Goal: Information Seeking & Learning: Check status

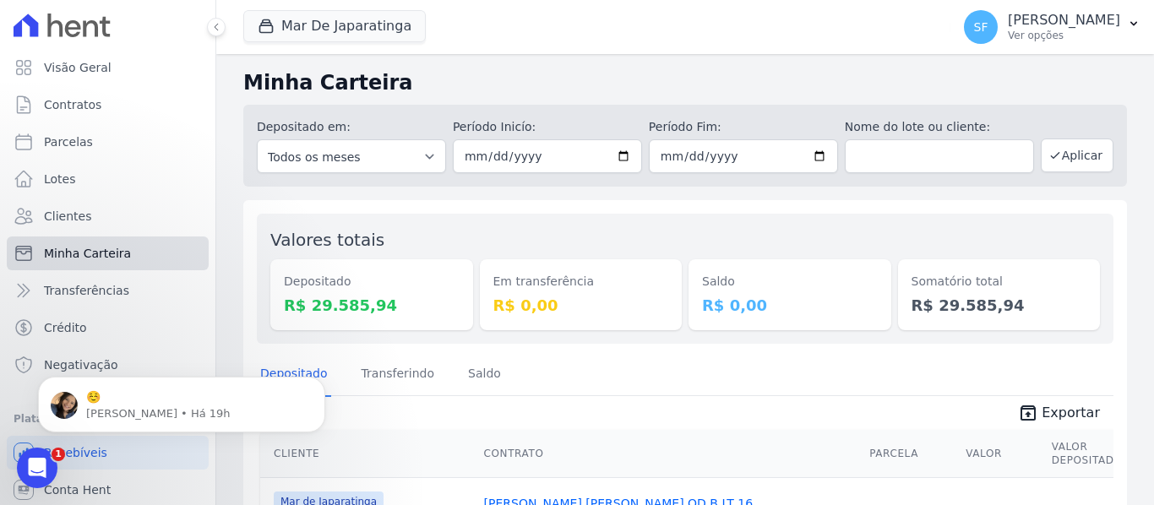
click at [128, 253] on link "Minha Carteira" at bounding box center [108, 253] width 202 height 34
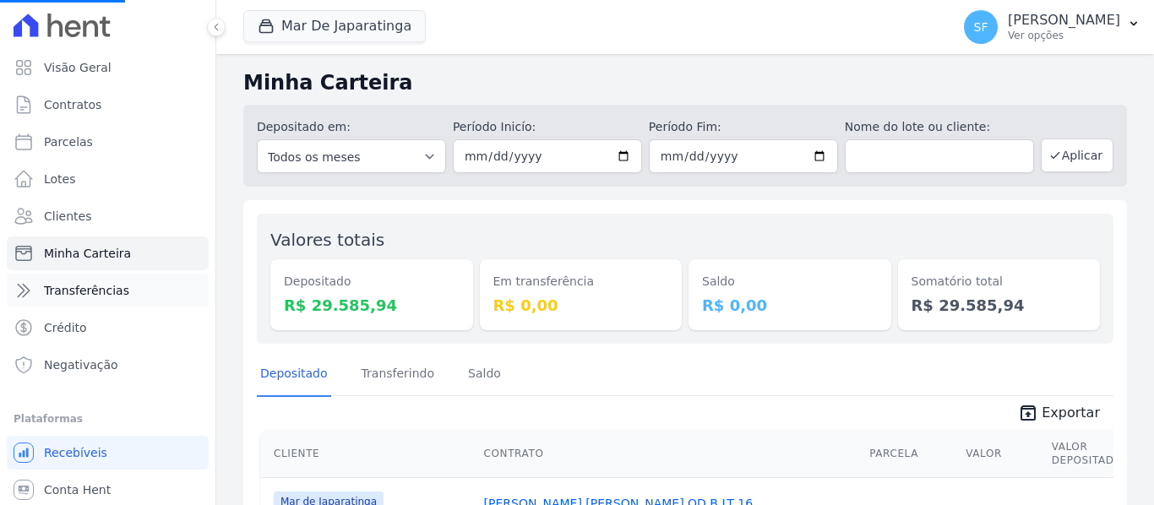
click at [108, 291] on span "Transferências" at bounding box center [86, 290] width 85 height 17
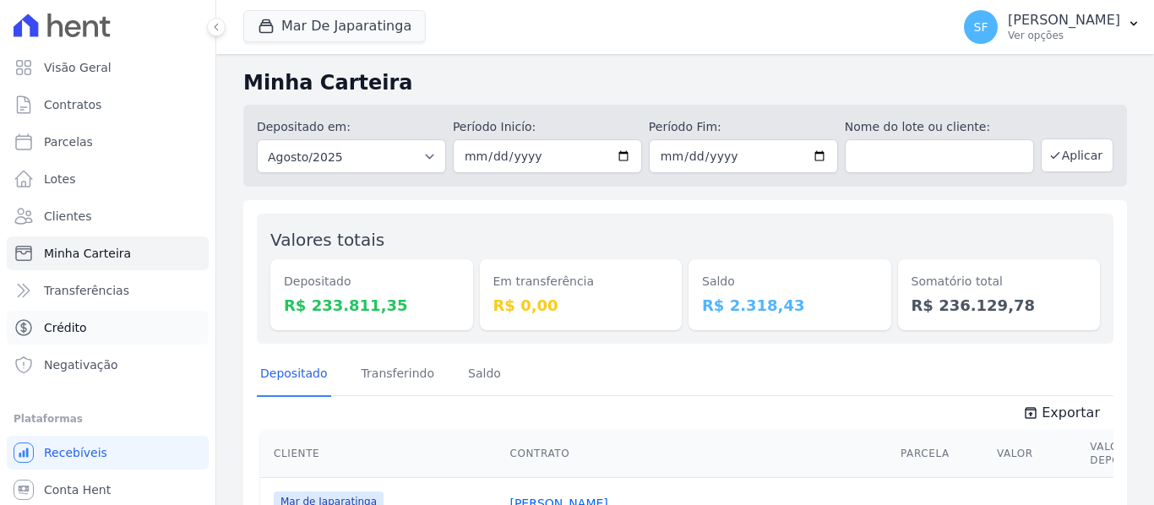
click at [153, 328] on link "Crédito" at bounding box center [108, 328] width 202 height 34
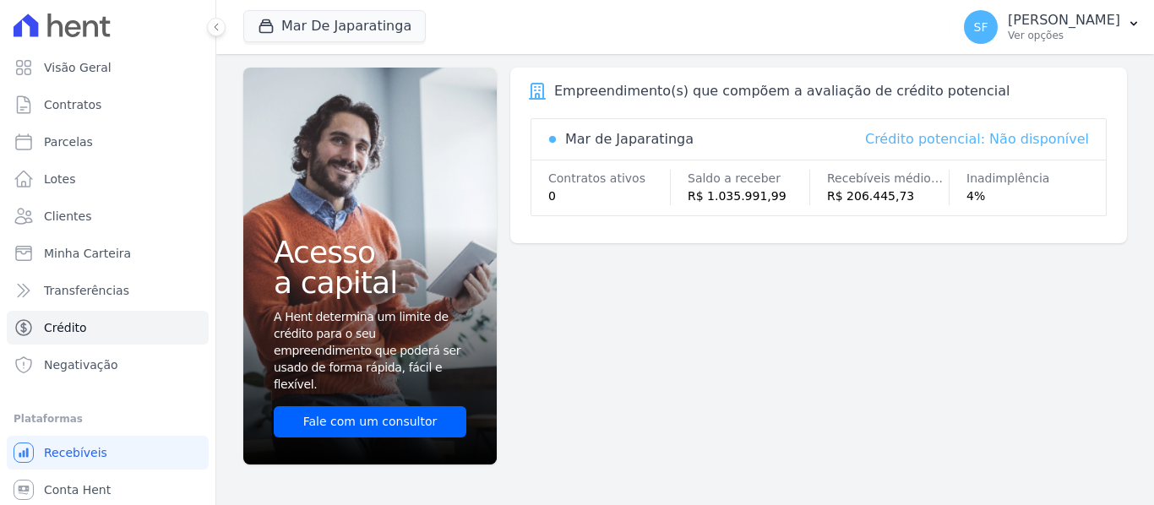
click at [622, 374] on div "Empreendimento(s) que compõem a avaliação de crédito potencial Mar de Japaratin…" at bounding box center [818, 253] width 616 height 370
click at [1091, 18] on p "[PERSON_NAME]" at bounding box center [1063, 20] width 112 height 17
click at [1134, 24] on icon "button" at bounding box center [1133, 24] width 7 height 4
click at [1041, 38] on p "Ver opções" at bounding box center [1063, 36] width 112 height 14
click at [876, 327] on div "Empreendimento(s) que compõem a avaliação de crédito potencial Mar de Japaratin…" at bounding box center [818, 253] width 616 height 370
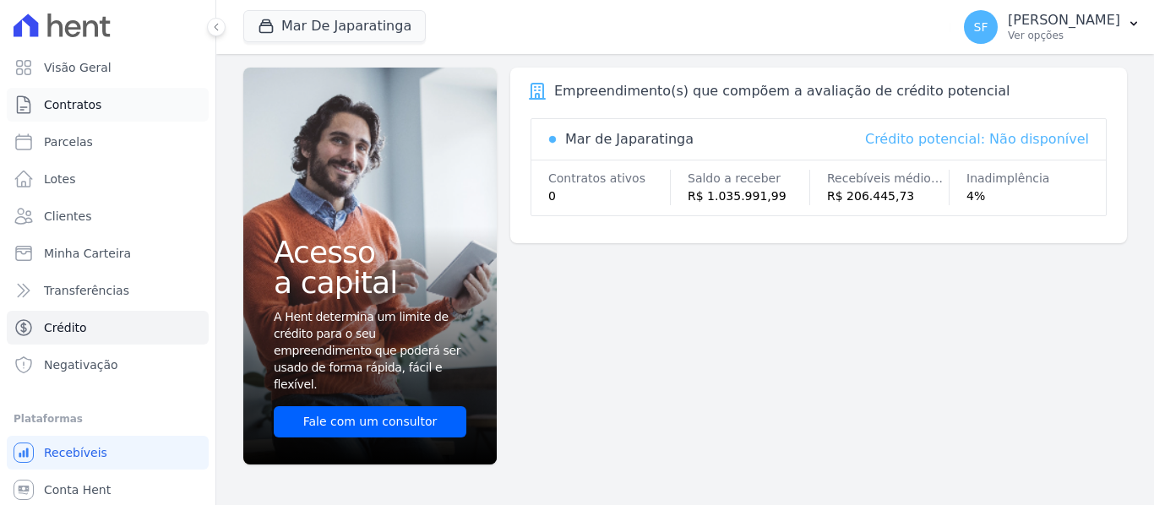
click at [52, 106] on span "Contratos" at bounding box center [72, 104] width 57 height 17
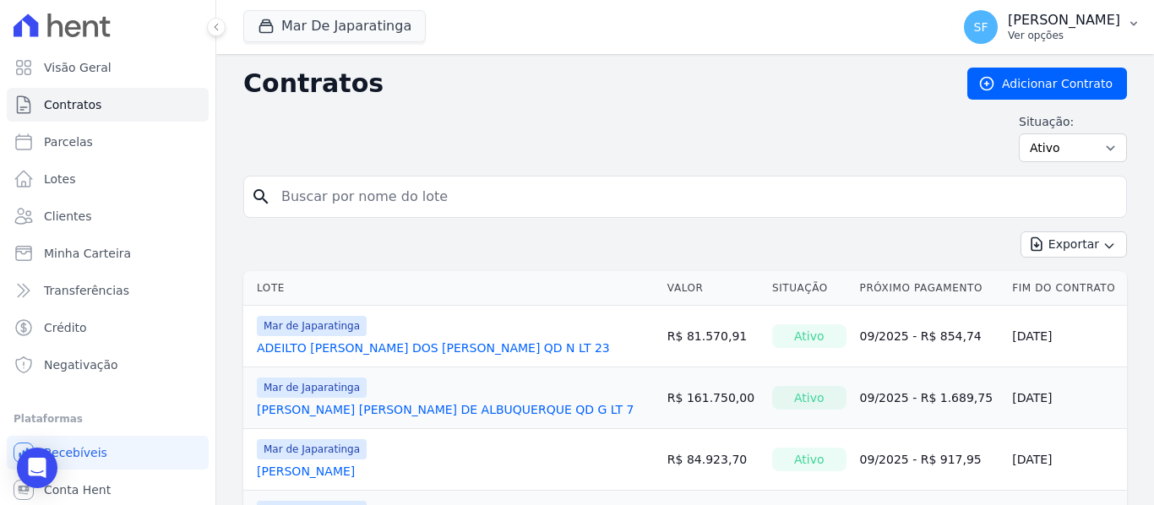
click at [1098, 34] on p "Ver opções" at bounding box center [1063, 36] width 112 height 14
click at [1051, 35] on p "Ver opções" at bounding box center [1063, 36] width 112 height 14
click at [1137, 23] on icon "button" at bounding box center [1134, 24] width 14 height 14
click at [1136, 22] on icon "button" at bounding box center [1133, 24] width 7 height 4
click at [1135, 19] on icon "button" at bounding box center [1134, 24] width 14 height 14
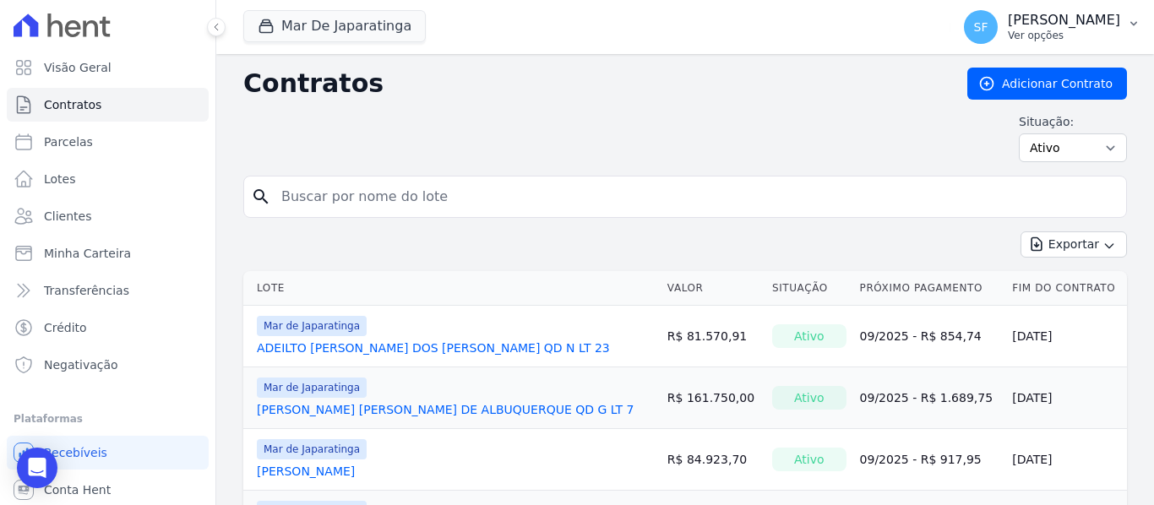
click at [1135, 19] on icon "button" at bounding box center [1134, 24] width 14 height 14
click at [696, 99] on div "Contratos Adicionar Contrato" at bounding box center [684, 84] width 883 height 32
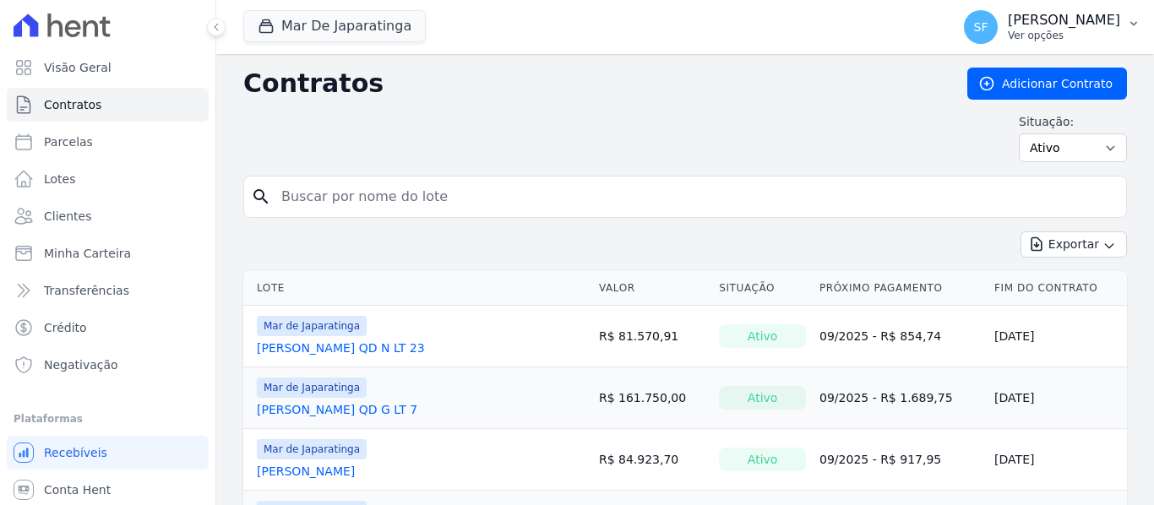
click at [1137, 23] on icon "button" at bounding box center [1134, 24] width 14 height 14
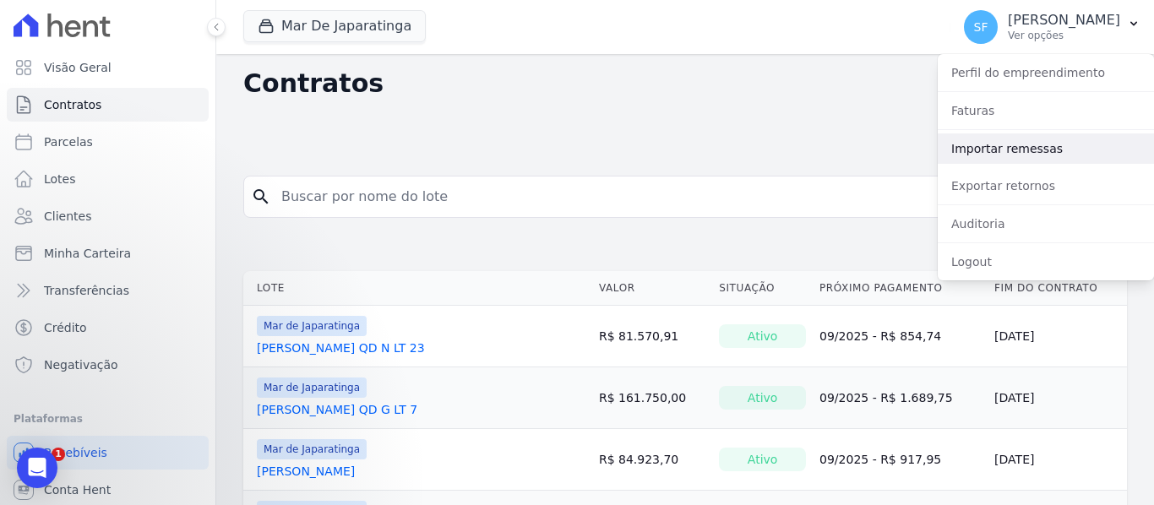
click at [1018, 157] on link "Importar remessas" at bounding box center [1045, 148] width 216 height 30
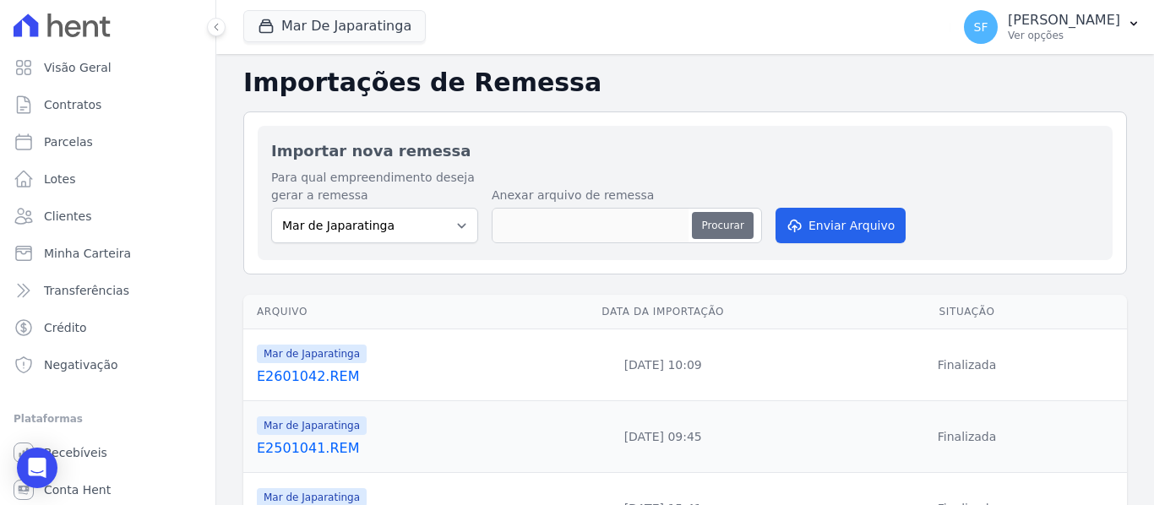
click at [725, 226] on button "Procurar" at bounding box center [722, 225] width 61 height 27
type input "E2701043.REM"
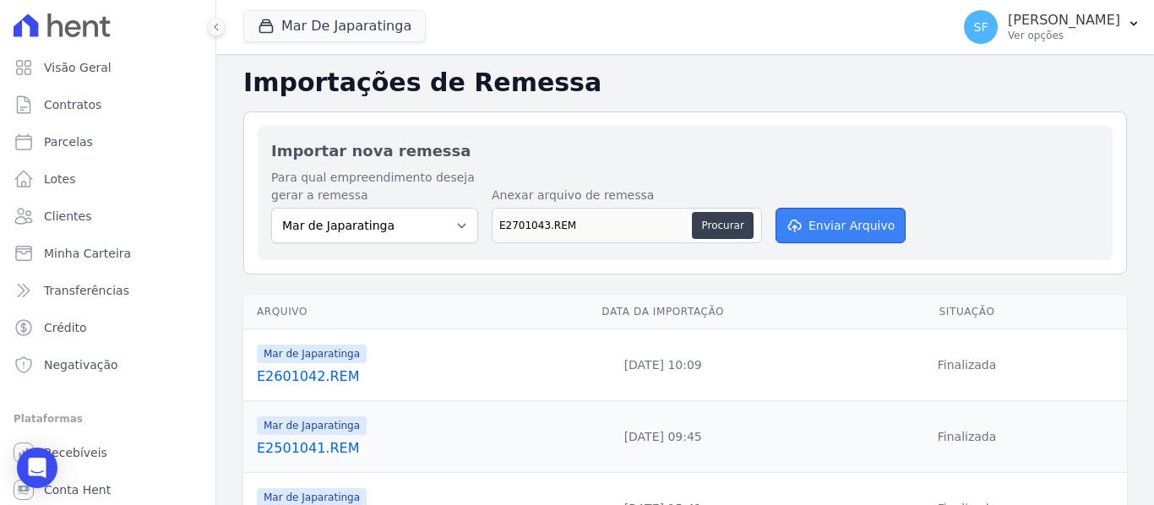
click at [848, 225] on button "Enviar Arquivo" at bounding box center [840, 225] width 130 height 35
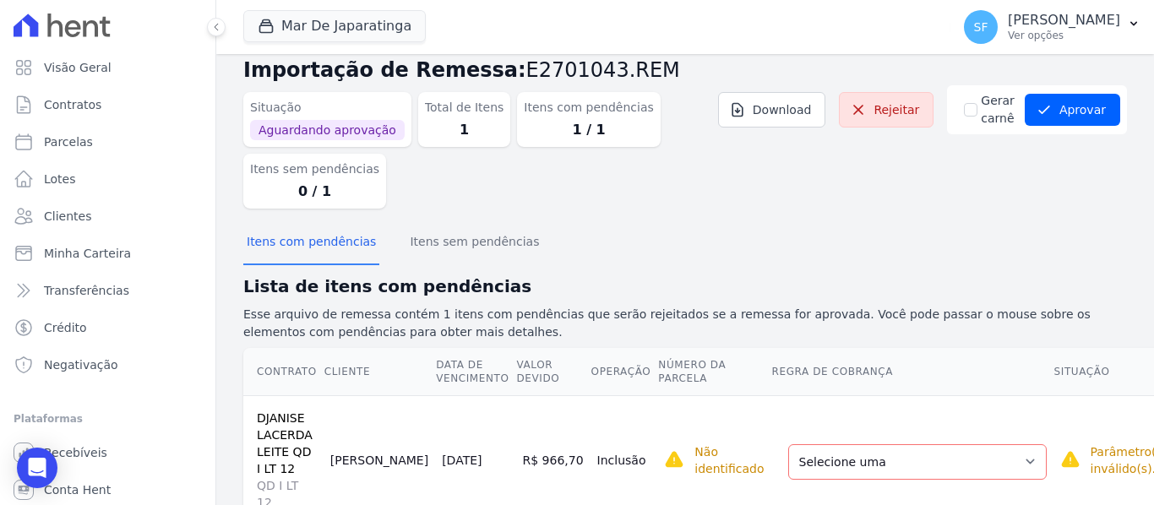
scroll to position [58, 0]
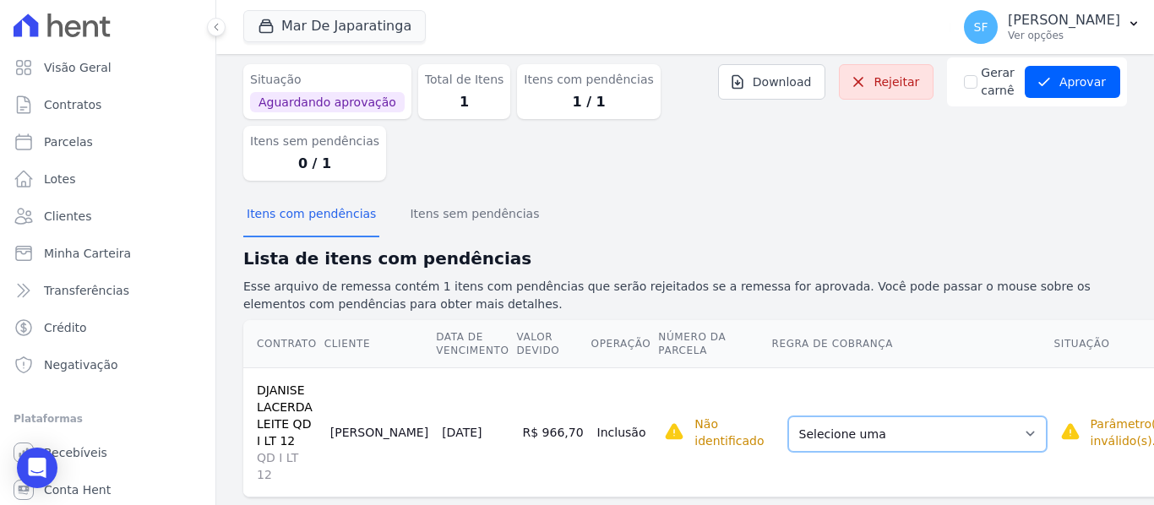
click at [964, 422] on select "Selecione uma Nova Parcela Avulsa Parcela Avulsa Existente Parcela Normal (121 …" at bounding box center [917, 433] width 258 height 35
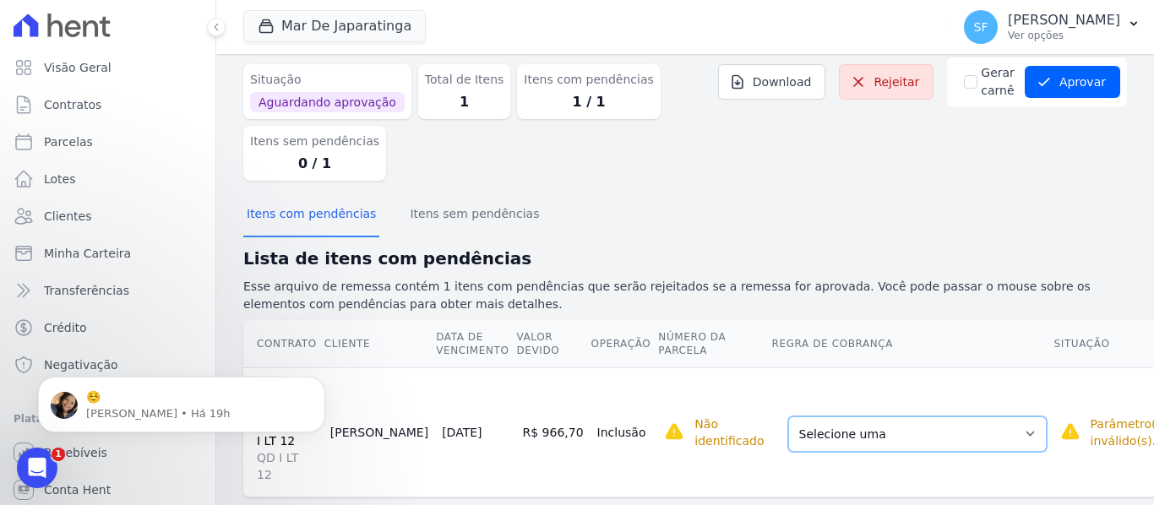
scroll to position [0, 0]
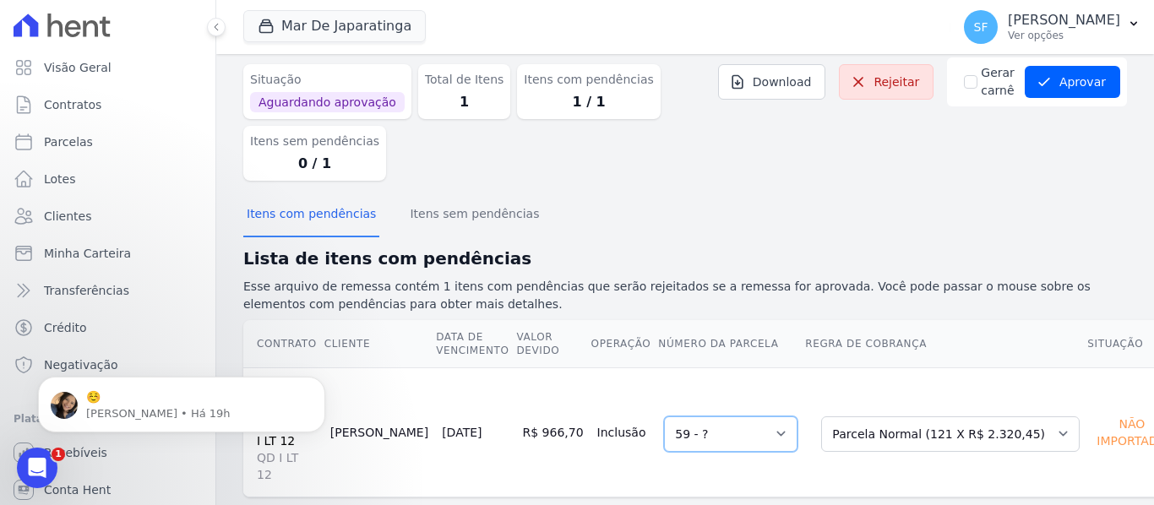
click at [739, 416] on select "Selecione uma 59 - ?" at bounding box center [730, 433] width 133 height 35
click at [664, 416] on select "Selecione uma 59 - ?" at bounding box center [730, 433] width 133 height 35
click at [730, 475] on div "Importações de remessa Importação #3657eb1e Importação de Remessa: E2701043.REM…" at bounding box center [684, 266] width 883 height 515
click at [1060, 72] on button "Aprovar" at bounding box center [1071, 82] width 95 height 32
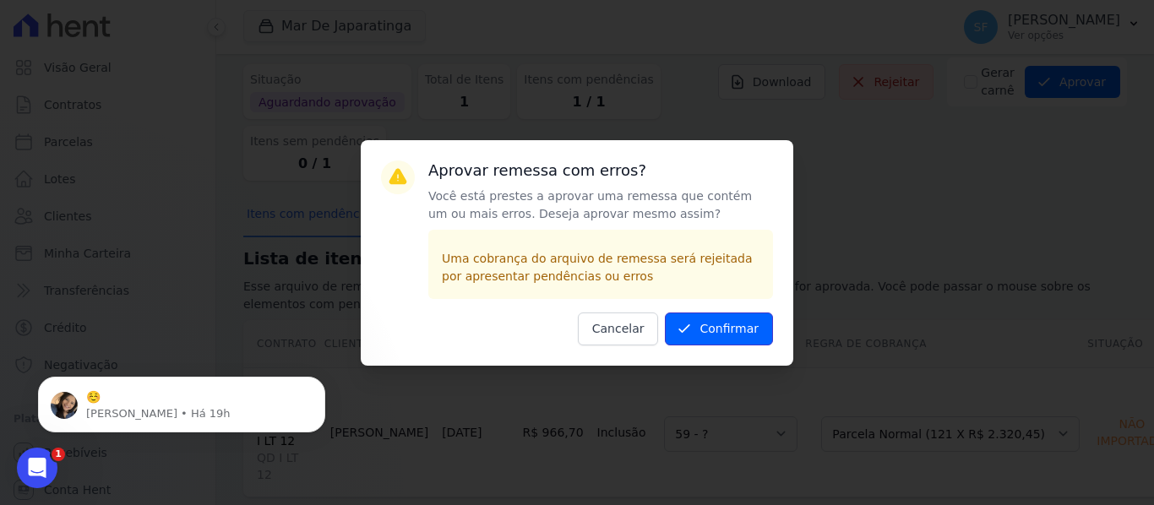
click at [702, 338] on button "Confirmar" at bounding box center [719, 328] width 108 height 33
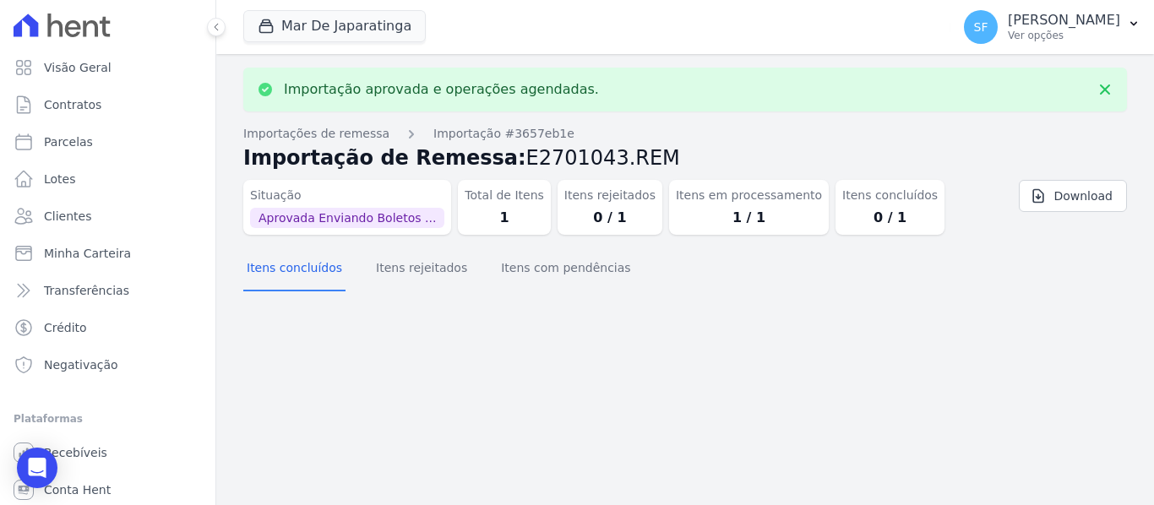
click at [843, 336] on div "Importação aprovada e operações agendadas. Importações de remessa Importação #3…" at bounding box center [684, 279] width 937 height 451
click at [927, 356] on div "Importação aprovada e operações agendadas. Importações de remessa Importação #3…" at bounding box center [684, 279] width 937 height 451
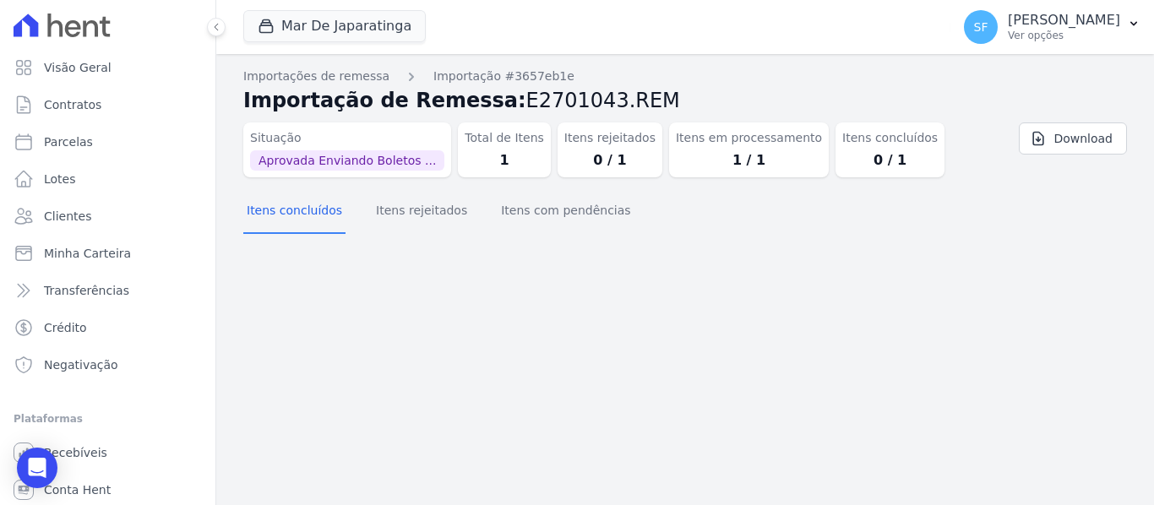
click at [700, 269] on div "Importação aprovada e operações agendadas. Importações de remessa Importação #3…" at bounding box center [684, 279] width 937 height 451
click at [100, 213] on link "Clientes" at bounding box center [108, 216] width 202 height 34
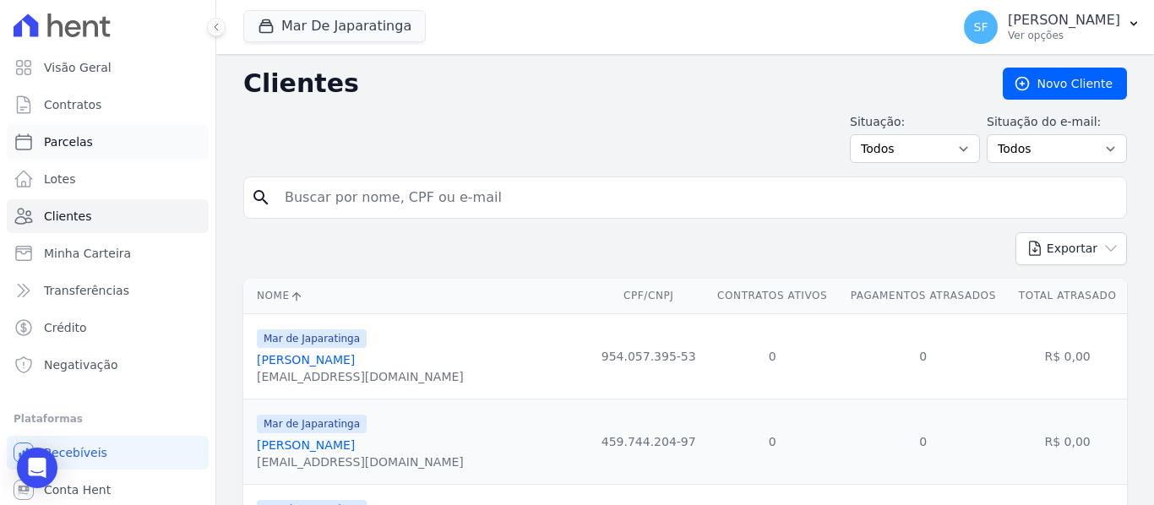
click at [111, 148] on link "Parcelas" at bounding box center [108, 142] width 202 height 34
select select
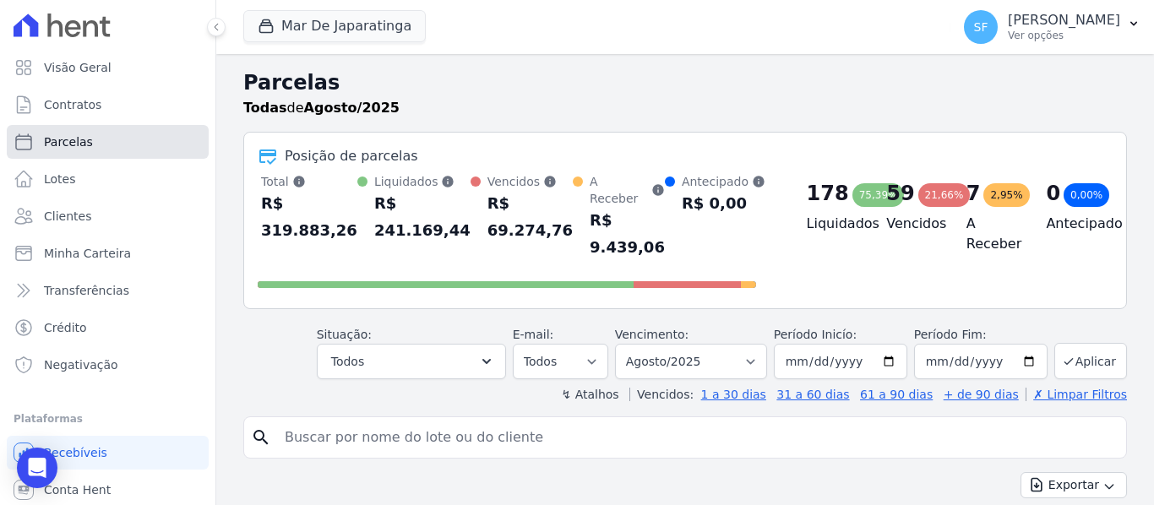
click at [66, 138] on span "Parcelas" at bounding box center [68, 141] width 49 height 17
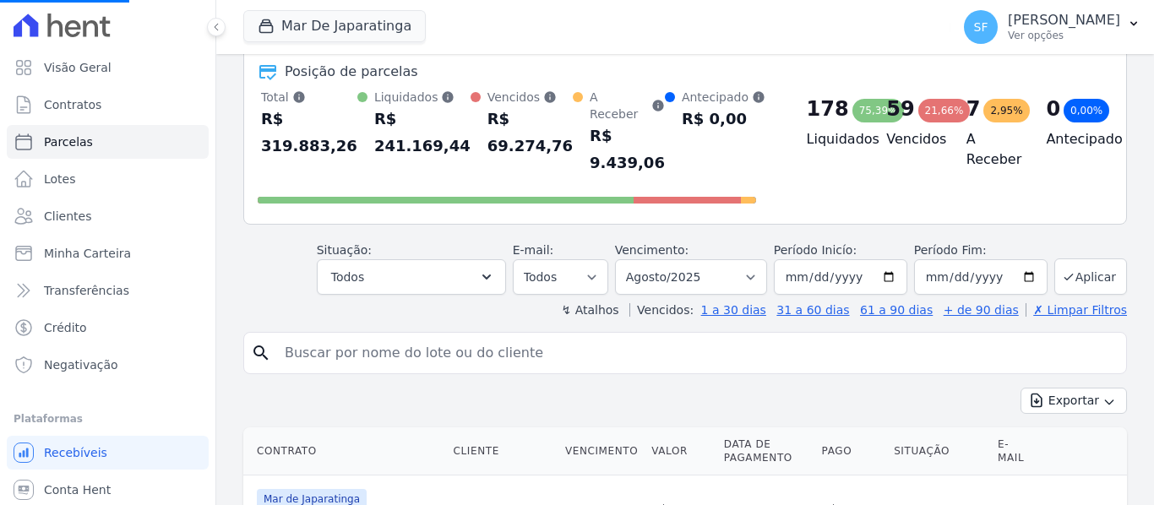
select select
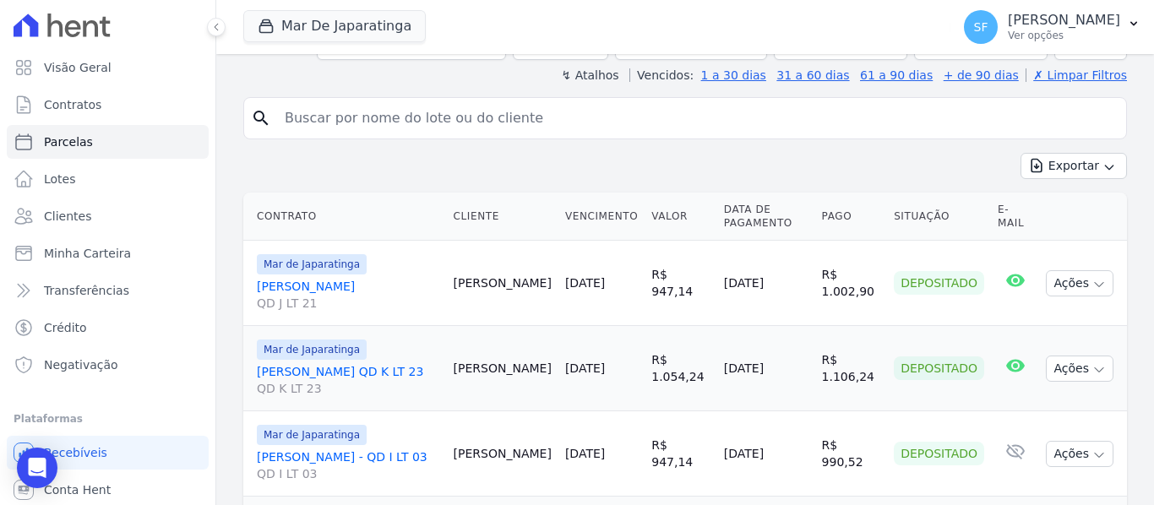
scroll to position [338, 0]
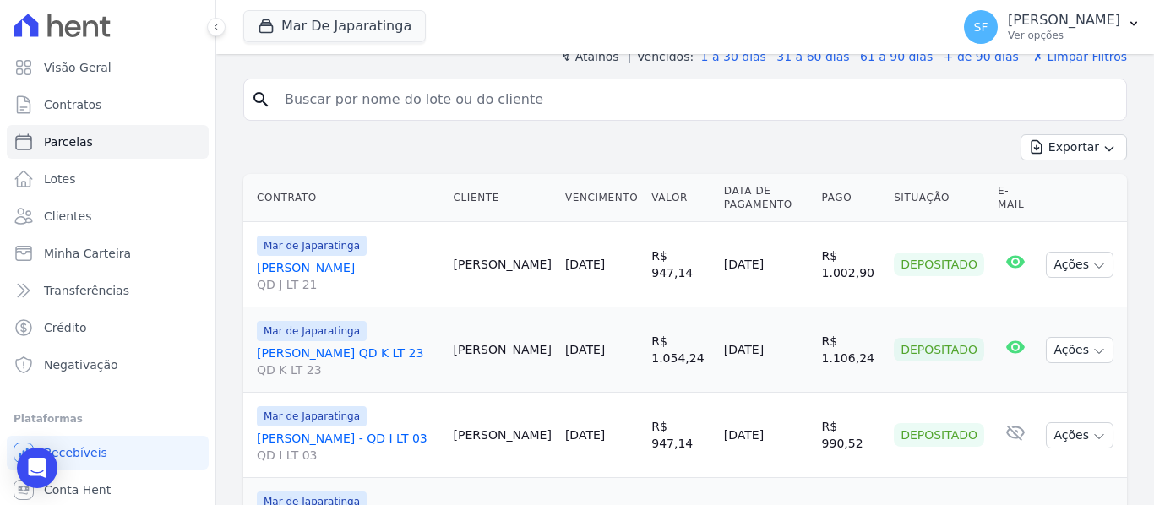
click at [442, 88] on input "search" at bounding box center [696, 100] width 844 height 34
paste input "80135897491"
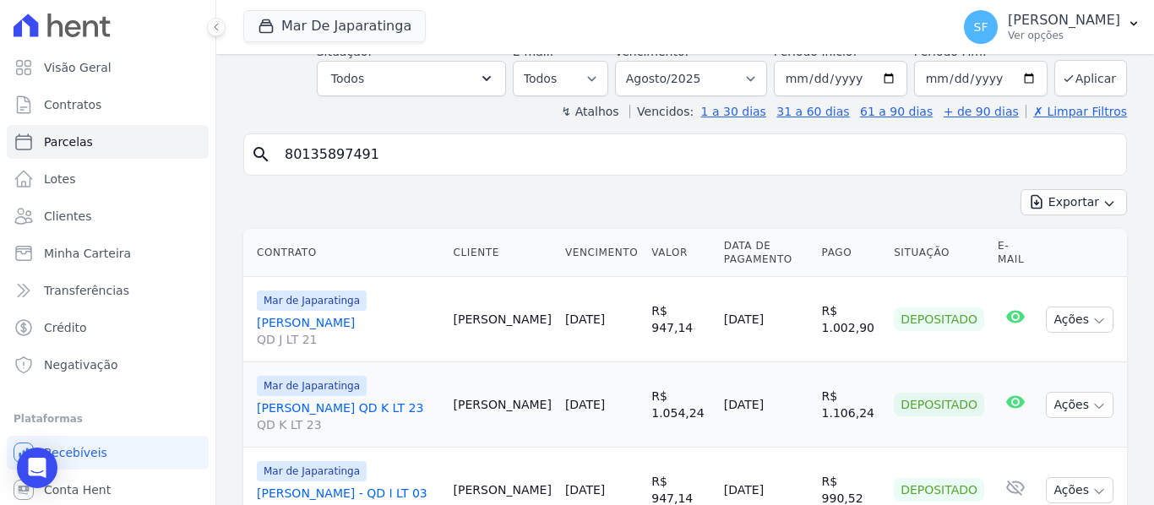
scroll to position [253, 0]
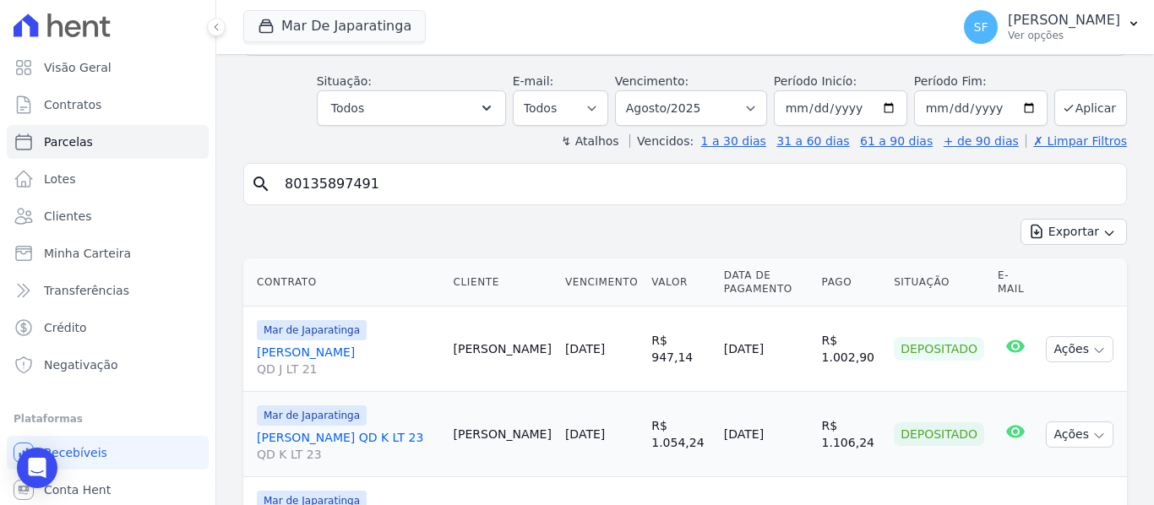
type input "80135897491"
select select
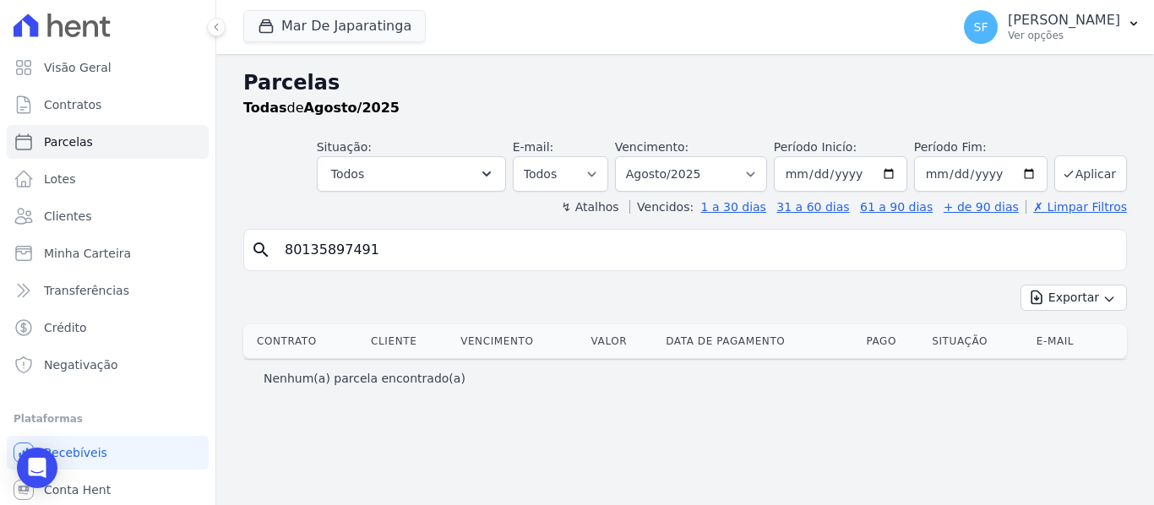
click at [545, 279] on div "search 80135897491 Exportar Exportar PDF Exportar CSV Contrato Cliente Vencimen…" at bounding box center [684, 313] width 883 height 168
click at [537, 278] on div "search 80135897491 Exportar Exportar PDF Exportar CSV Contrato Cliente Vencimen…" at bounding box center [684, 313] width 883 height 168
click at [109, 208] on link "Clientes" at bounding box center [108, 216] width 202 height 34
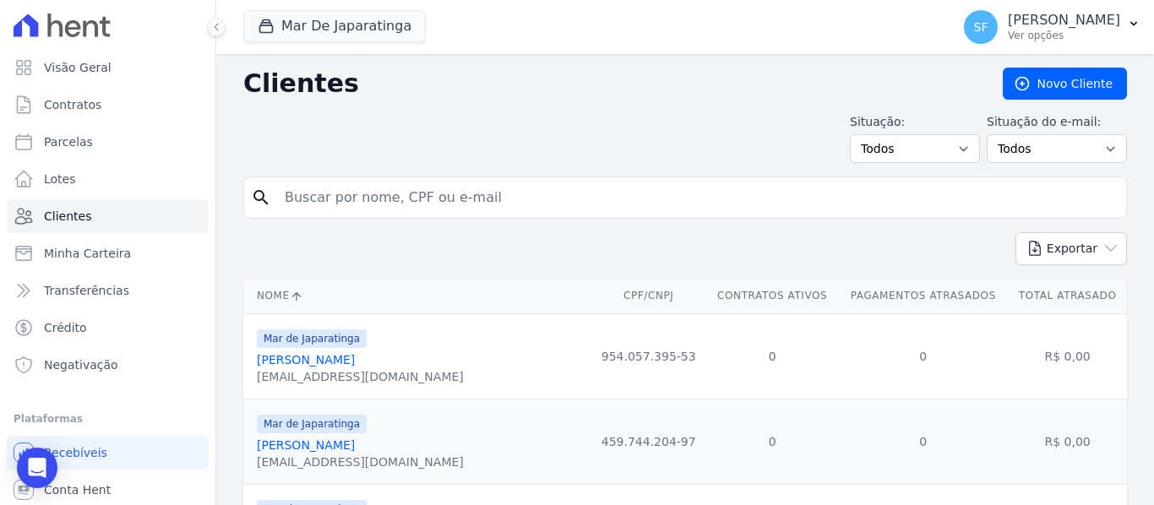
click at [316, 201] on input "search" at bounding box center [696, 198] width 844 height 34
paste input "80135897491"
type input "80135897491"
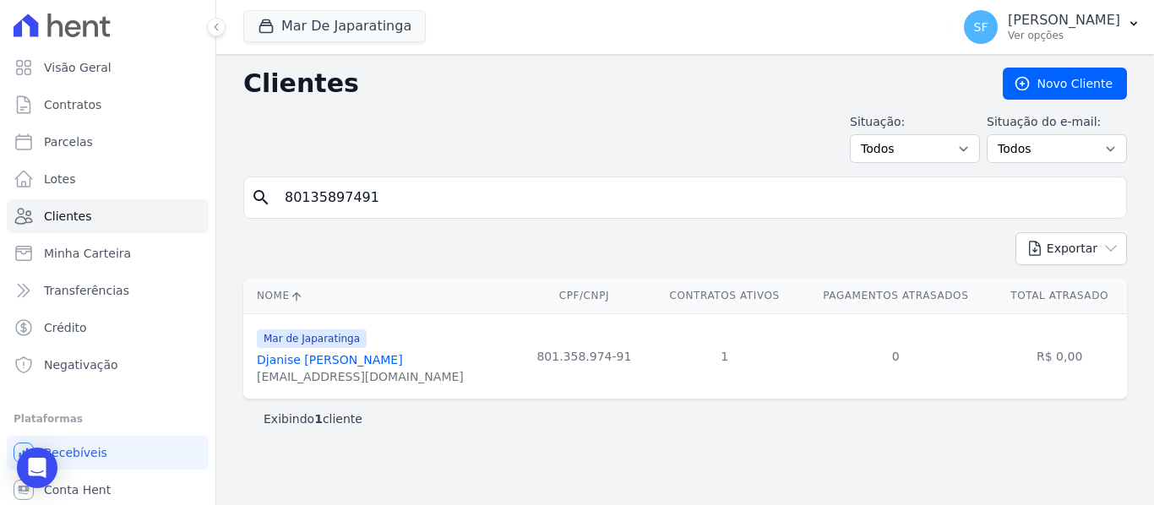
click at [299, 363] on link "Djanise [PERSON_NAME]" at bounding box center [330, 360] width 146 height 14
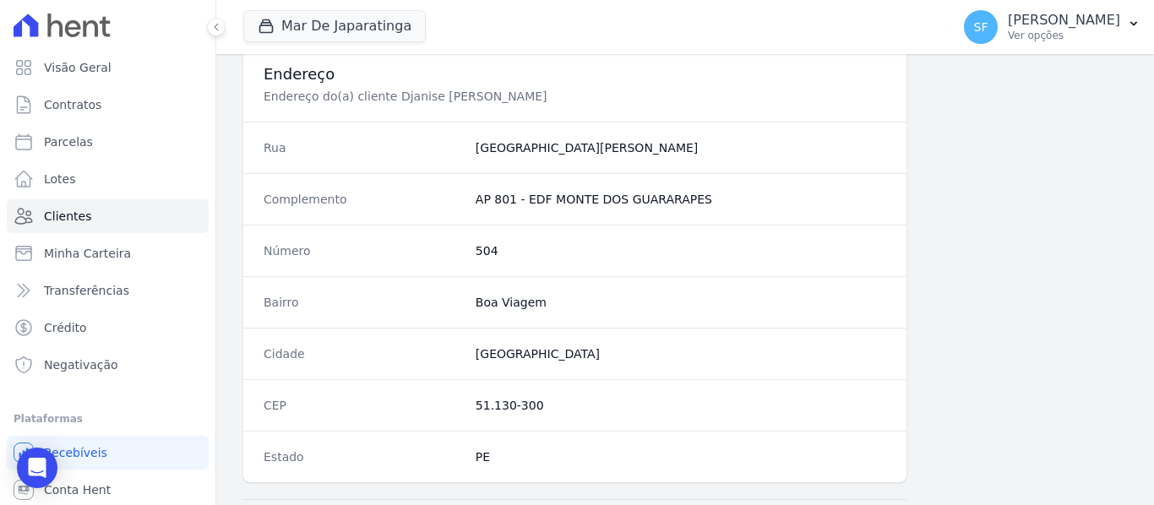
scroll to position [1089, 0]
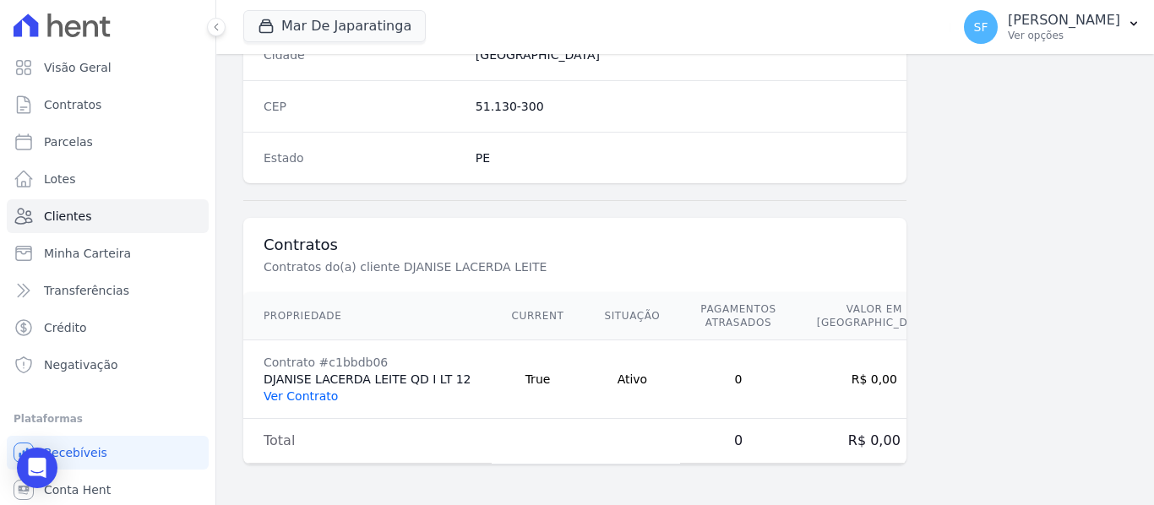
click at [311, 394] on link "Ver Contrato" at bounding box center [300, 396] width 74 height 14
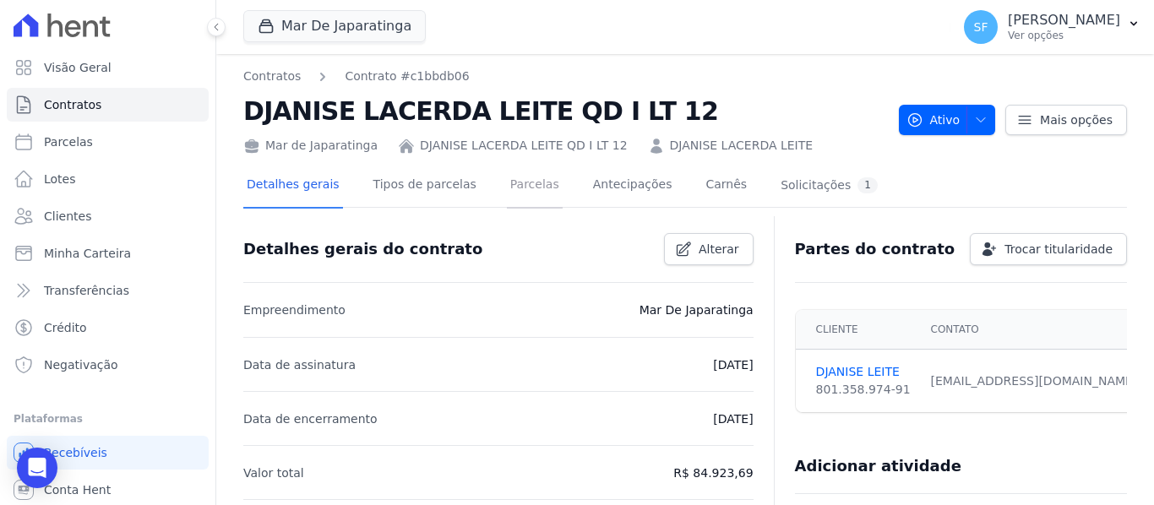
click at [519, 187] on link "Parcelas" at bounding box center [535, 186] width 56 height 45
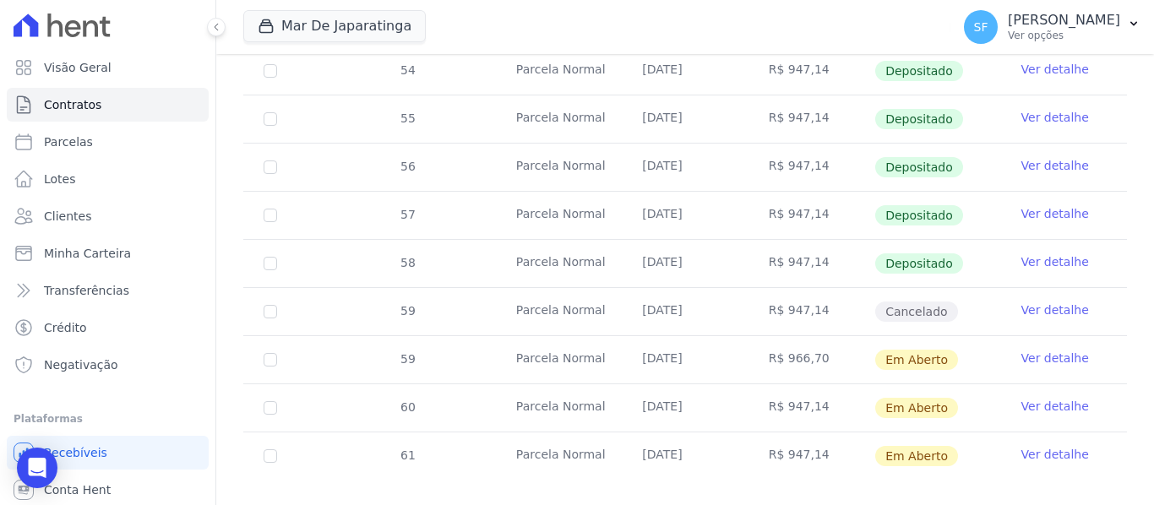
scroll to position [629, 0]
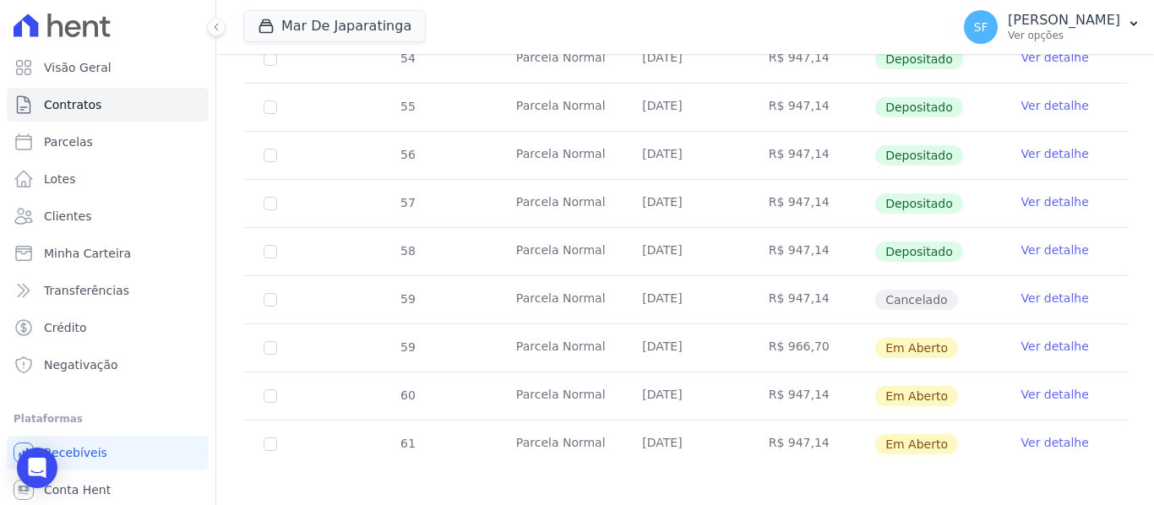
click at [1028, 338] on link "Ver detalhe" at bounding box center [1055, 346] width 68 height 17
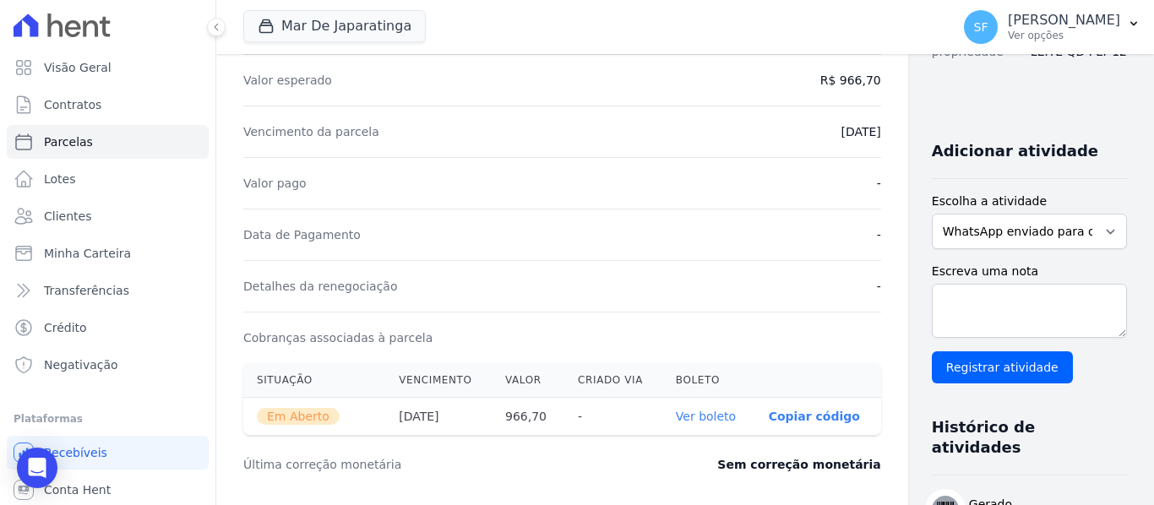
scroll to position [338, 0]
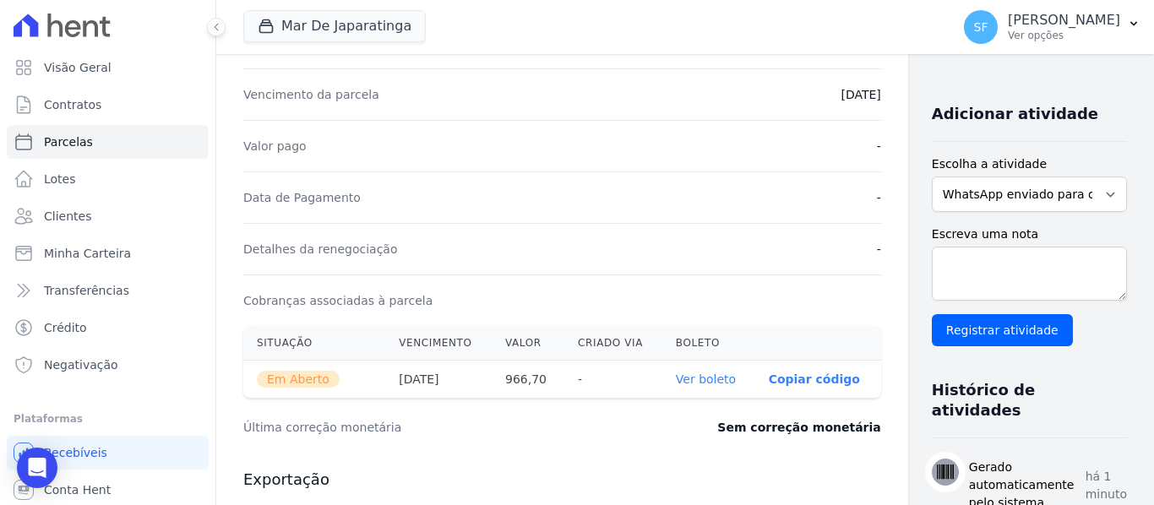
click at [676, 382] on link "Ver boleto" at bounding box center [706, 379] width 60 height 14
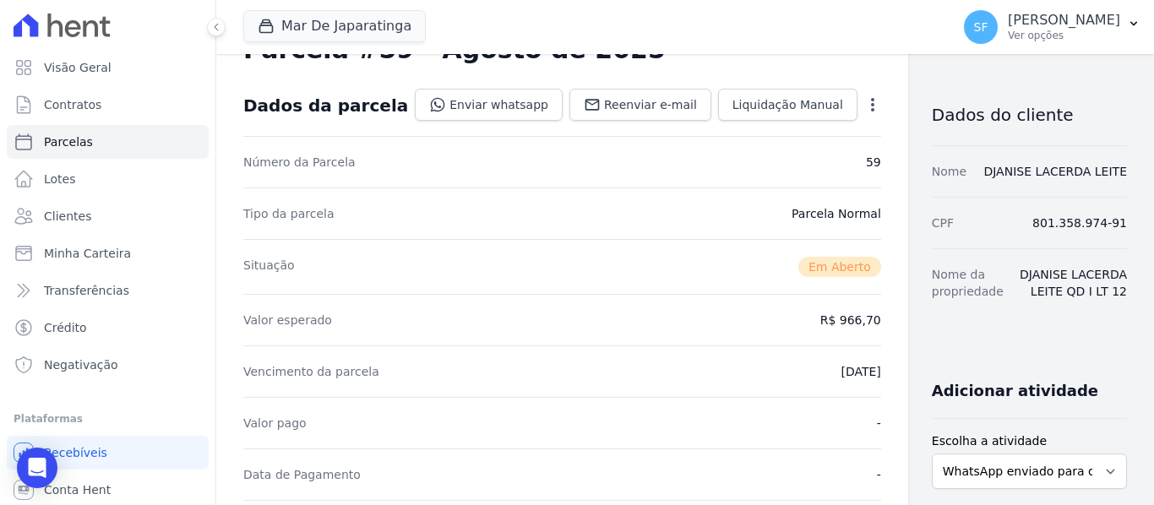
scroll to position [0, 0]
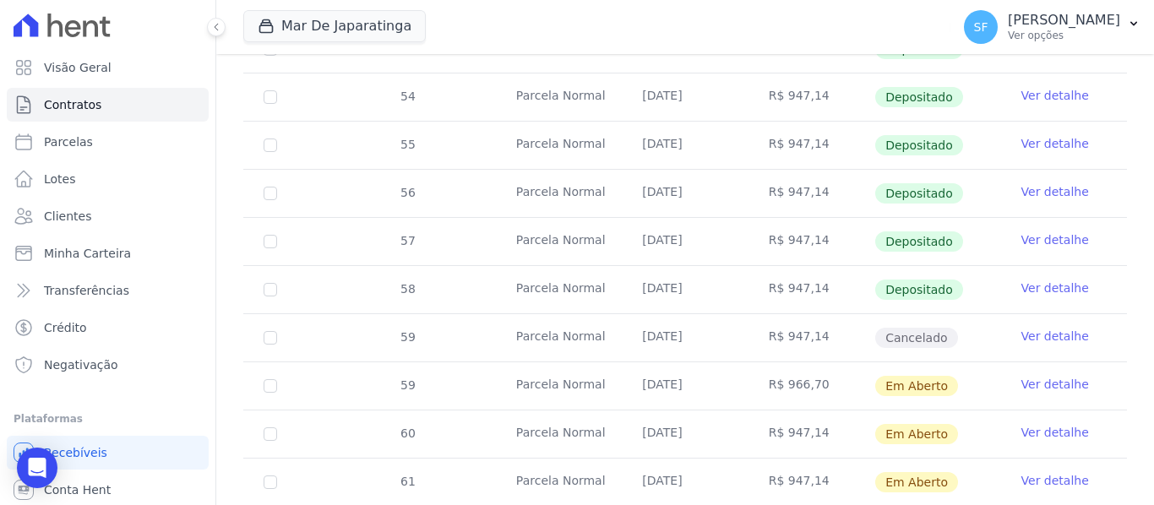
scroll to position [629, 0]
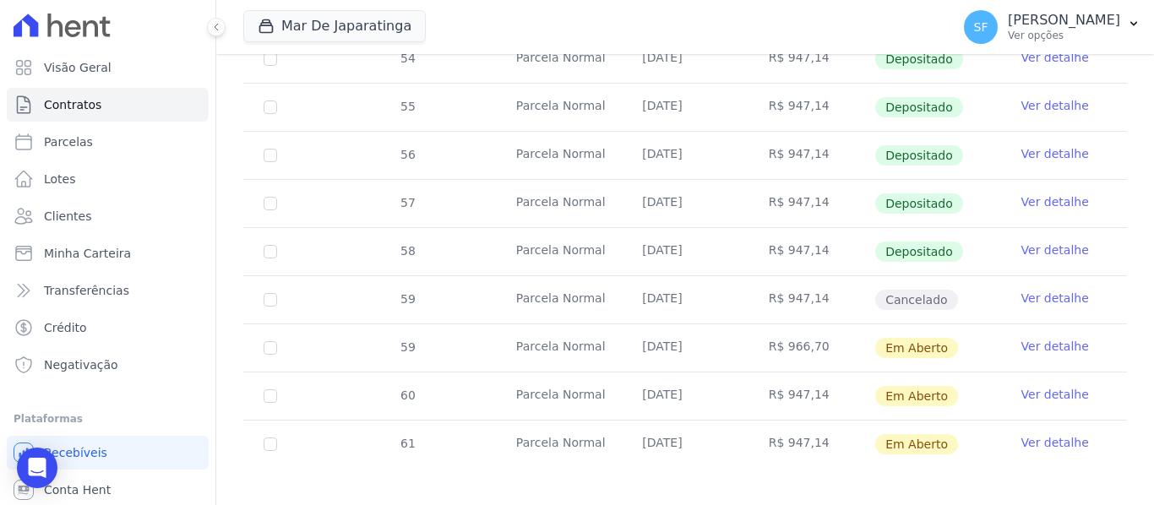
click at [1038, 338] on link "Ver detalhe" at bounding box center [1055, 346] width 68 height 17
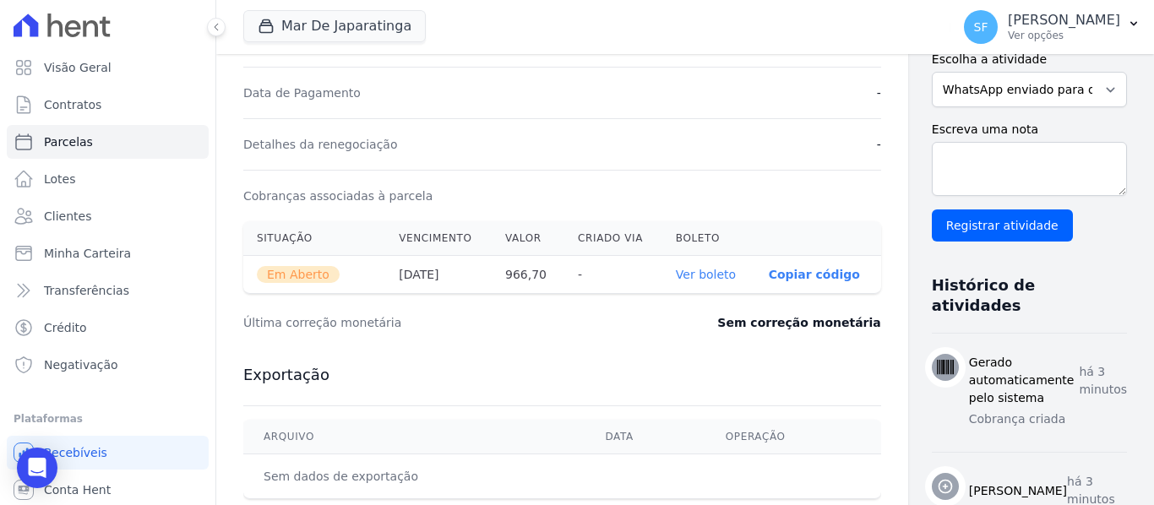
scroll to position [507, 0]
